Goal: Task Accomplishment & Management: Manage account settings

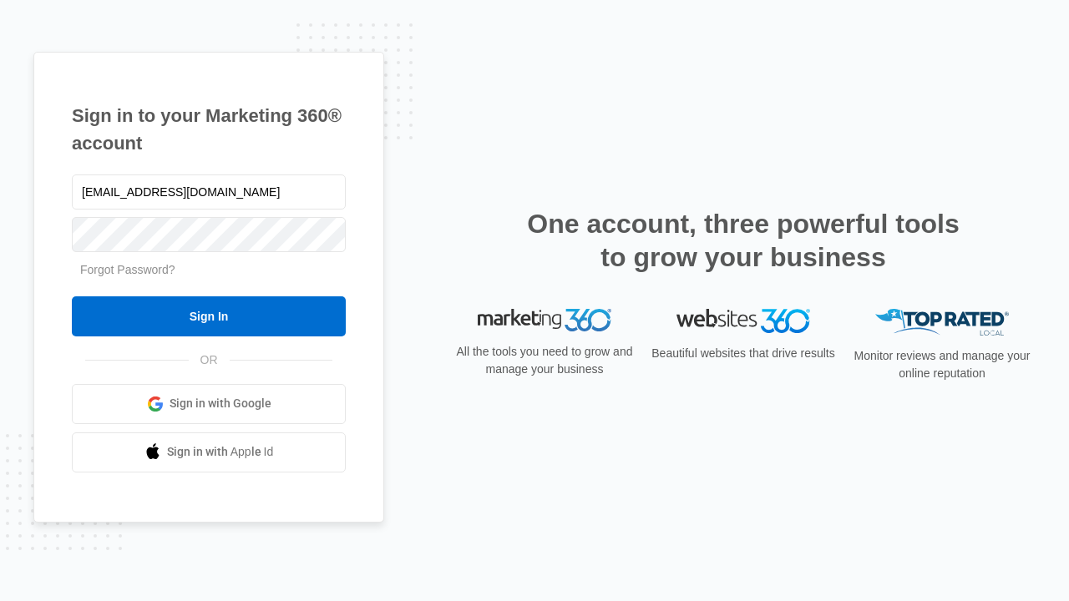
type input "[EMAIL_ADDRESS][DOMAIN_NAME]"
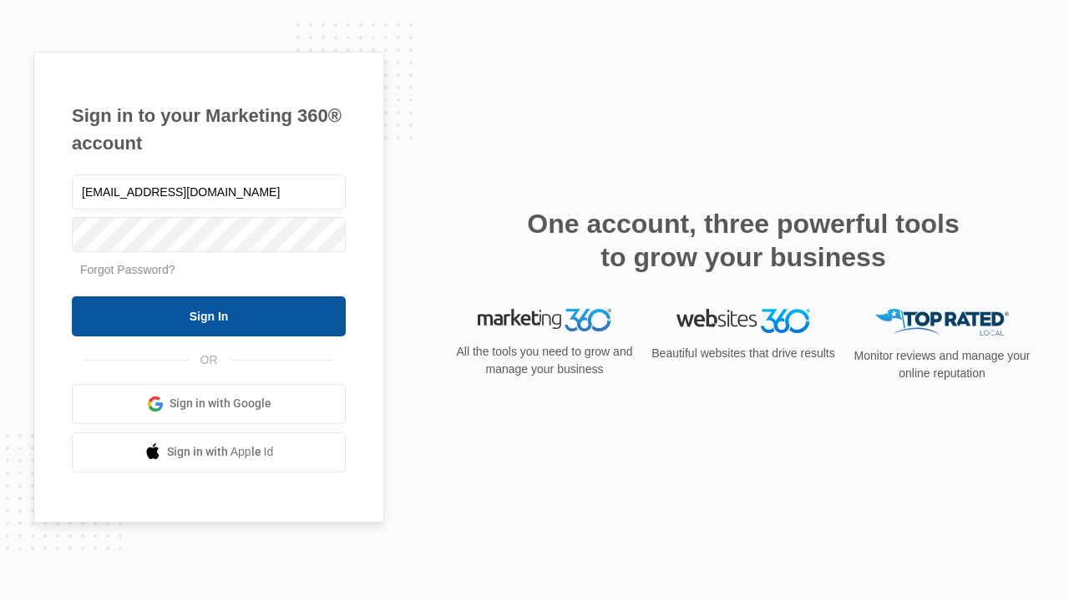
click at [209, 316] on input "Sign In" at bounding box center [209, 316] width 274 height 40
